Goal: Use online tool/utility: Use online tool/utility

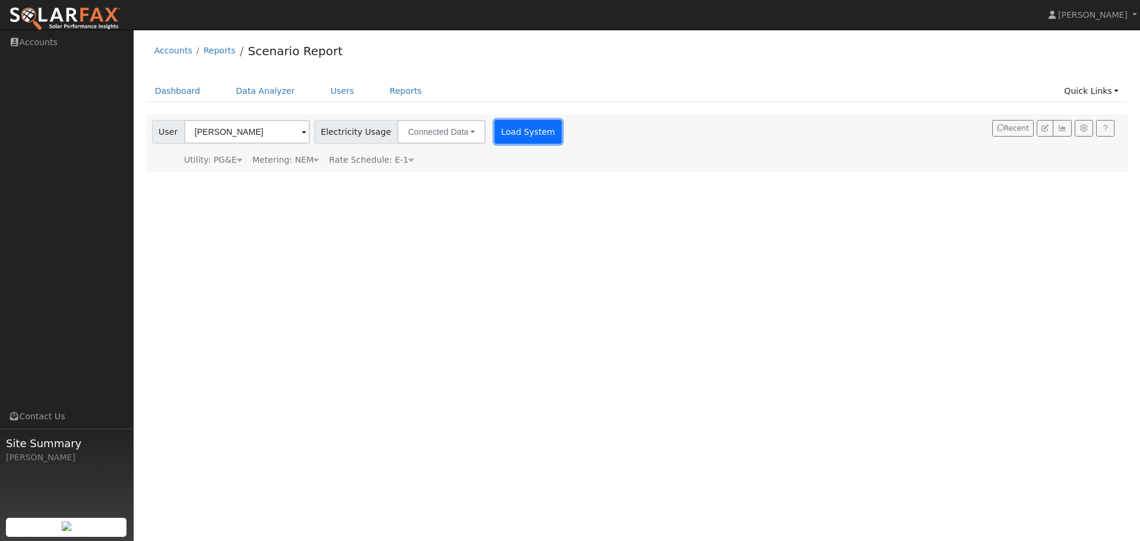
click at [501, 133] on button "Load System" at bounding box center [529, 132] width 68 height 24
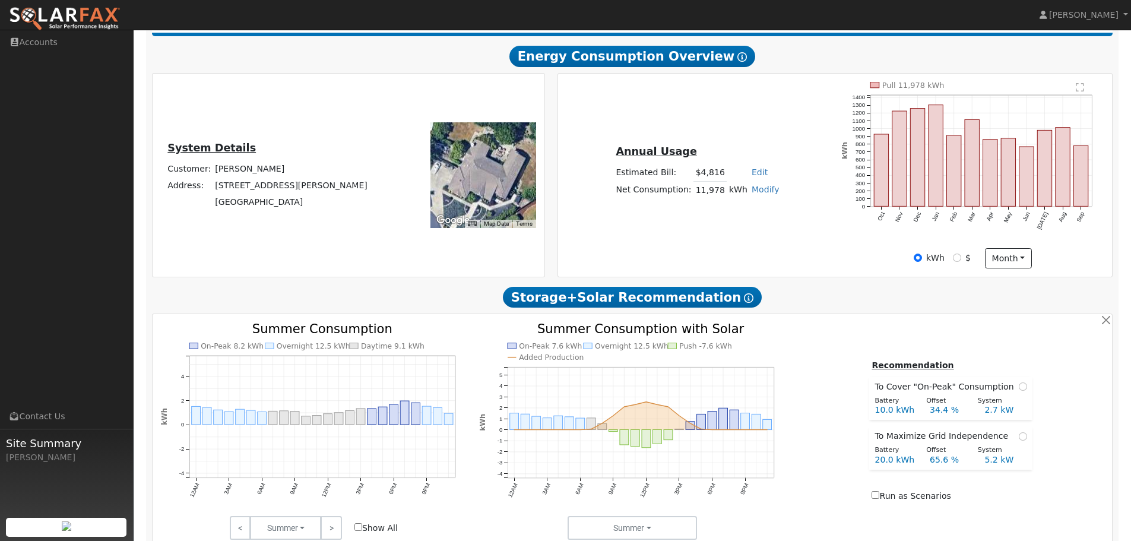
scroll to position [238, 0]
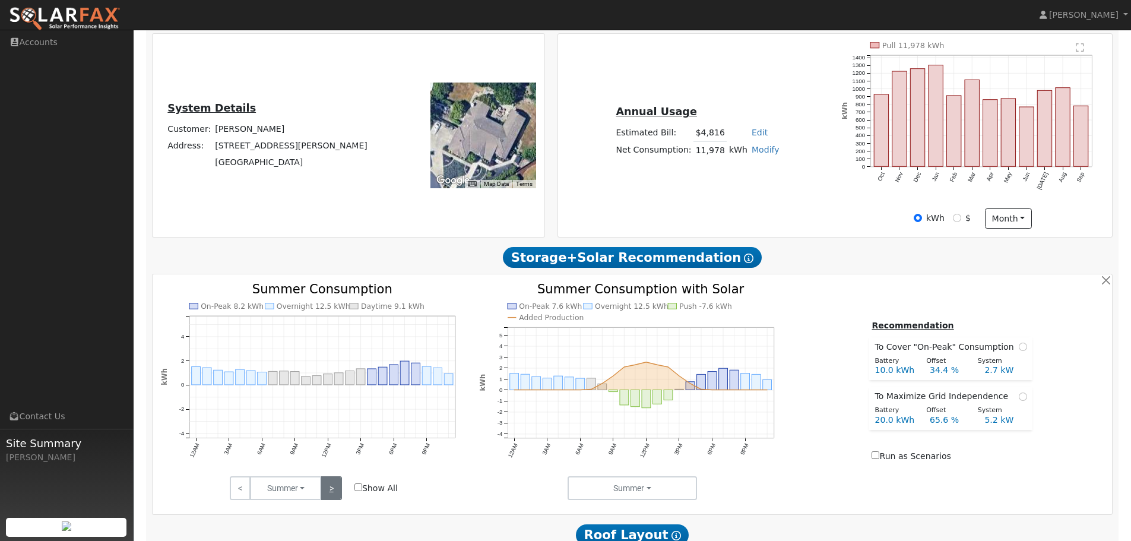
click at [331, 489] on link ">" at bounding box center [331, 488] width 21 height 24
click at [330, 488] on link ">" at bounding box center [331, 488] width 21 height 24
click at [333, 492] on link ">" at bounding box center [331, 488] width 21 height 24
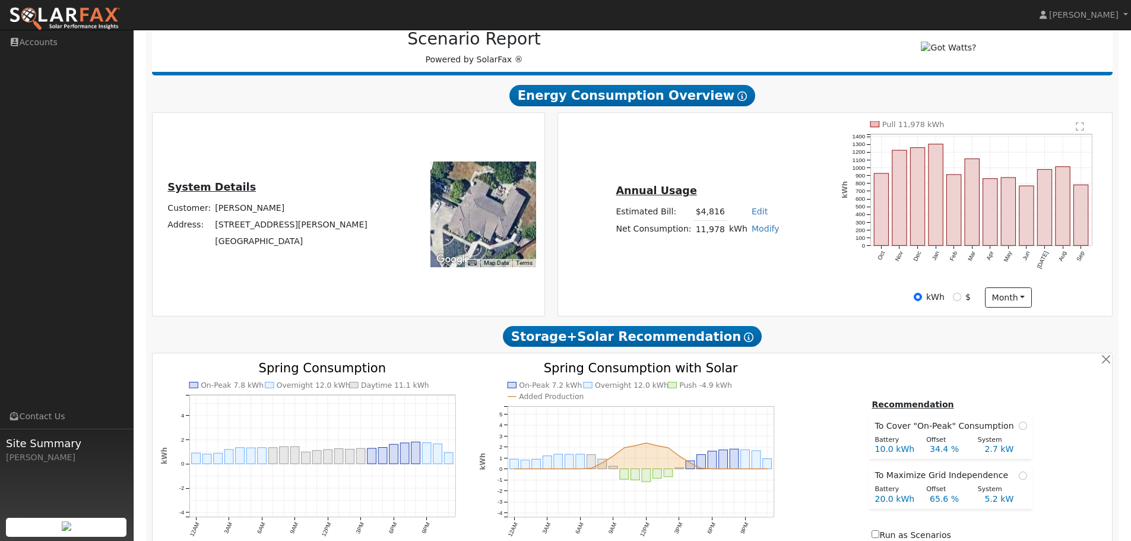
scroll to position [119, 0]
